Goal: Task Accomplishment & Management: Complete application form

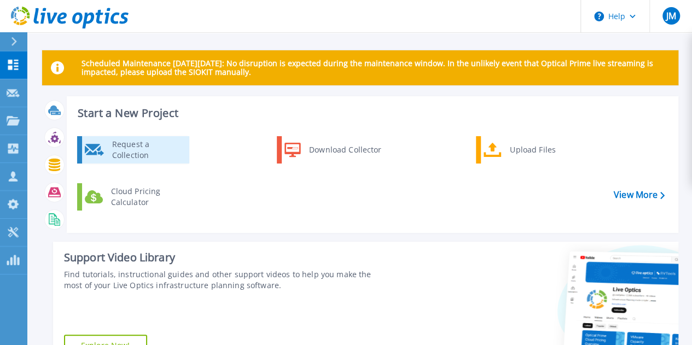
click at [159, 156] on div "Request a Collection" at bounding box center [147, 150] width 80 height 22
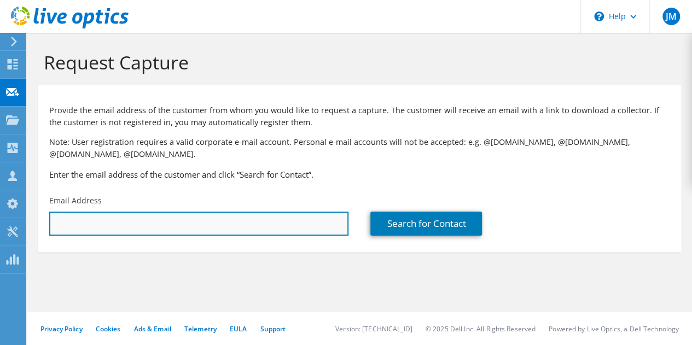
paste input "[EMAIL_ADDRESS][DOMAIN_NAME]"
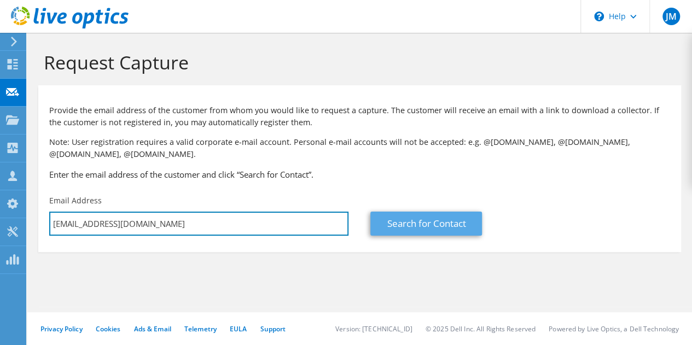
type input "[EMAIL_ADDRESS][DOMAIN_NAME]"
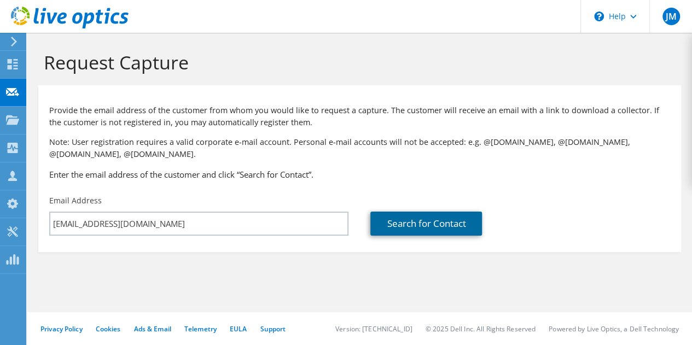
click at [394, 224] on link "Search for Contact" at bounding box center [426, 224] width 112 height 24
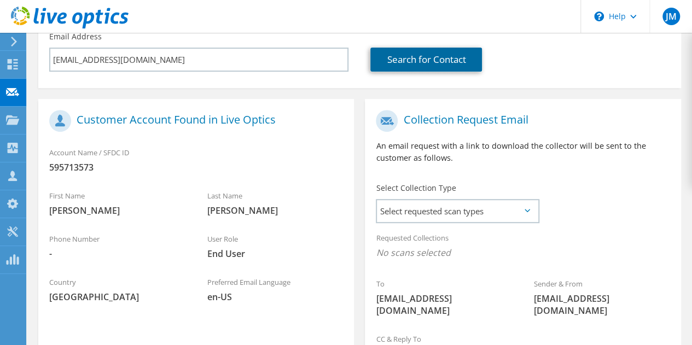
scroll to position [219, 0]
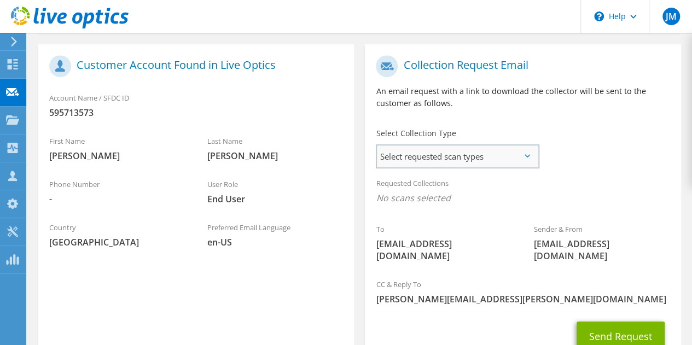
click at [428, 157] on span "Select requested scan types" at bounding box center [457, 157] width 161 height 22
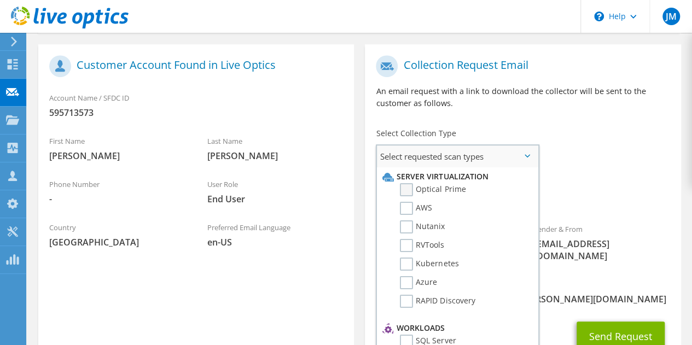
click at [401, 187] on label "Optical Prime" at bounding box center [433, 189] width 66 height 13
click at [0, 0] on input "Optical Prime" at bounding box center [0, 0] width 0 height 0
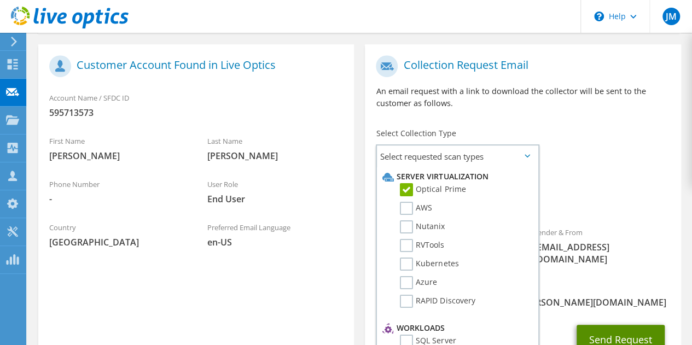
click at [608, 325] on button "Send Request" at bounding box center [621, 340] width 88 height 30
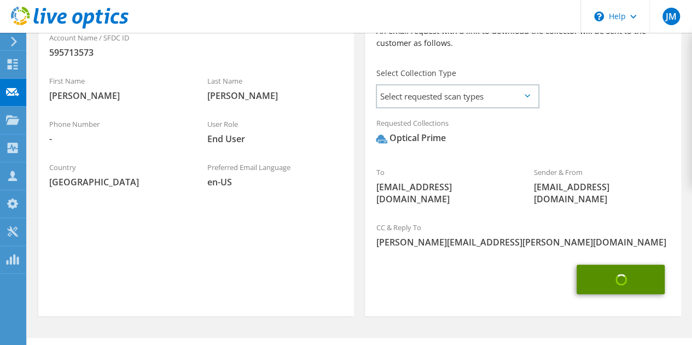
scroll to position [293, 0]
